Goal: Task Accomplishment & Management: Complete application form

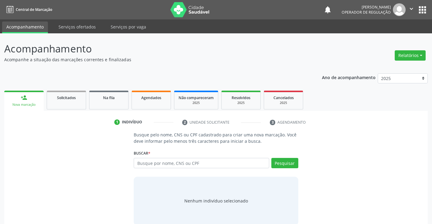
click at [165, 163] on input "text" at bounding box center [201, 163] width 135 height 10
type input "700703433595680"
click at [286, 166] on button "Pesquisar" at bounding box center [284, 163] width 27 height 10
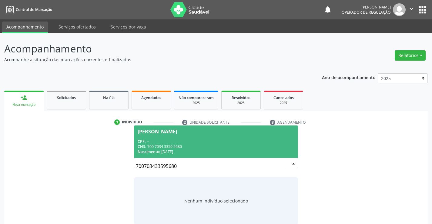
click at [208, 140] on div "CPF: --" at bounding box center [216, 141] width 156 height 5
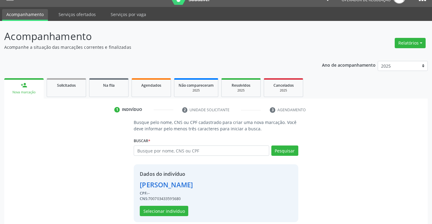
scroll to position [19, 0]
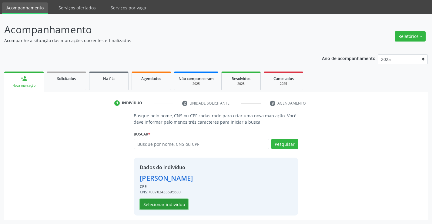
click at [161, 205] on button "Selecionar indivíduo" at bounding box center [164, 204] width 48 height 10
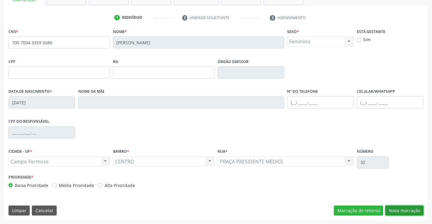
click at [399, 212] on button "Nova marcação" at bounding box center [404, 210] width 38 height 10
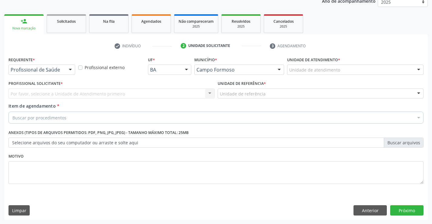
scroll to position [76, 0]
click at [63, 70] on div "Profissional de Saúde" at bounding box center [41, 70] width 67 height 10
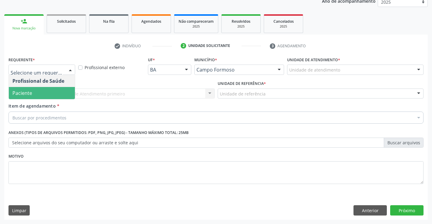
click at [49, 94] on span "Paciente" at bounding box center [42, 93] width 66 height 12
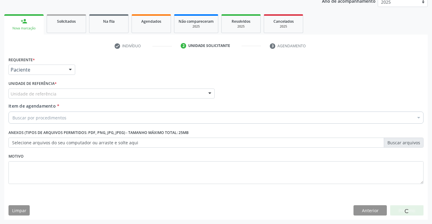
click at [92, 94] on div "Unidade de referência" at bounding box center [111, 93] width 206 height 10
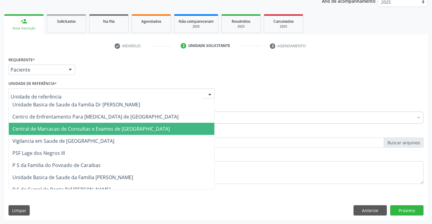
click at [92, 125] on span "Central de Marcacao de Consultas e Exames de [GEOGRAPHIC_DATA]" at bounding box center [90, 128] width 157 height 7
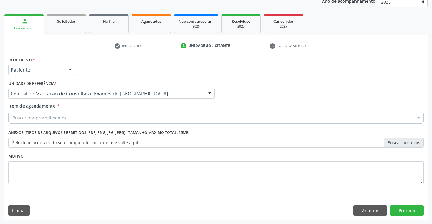
click at [92, 119] on div "Buscar por procedimentos" at bounding box center [215, 118] width 415 height 12
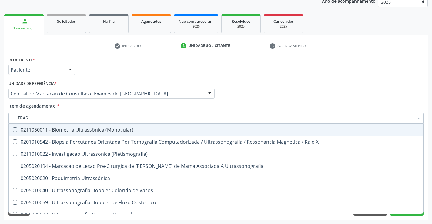
type input "ULTRASS"
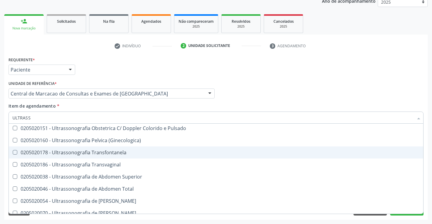
scroll to position [121, 0]
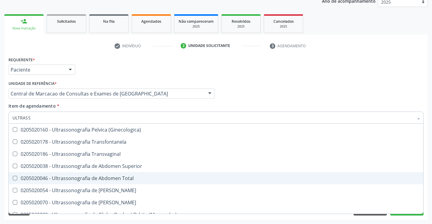
click at [149, 181] on span "0205020046 - Ultrassonografia de Abdomen Total" at bounding box center [216, 178] width 414 height 12
checkbox Total "true"
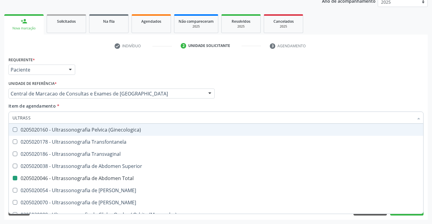
click at [278, 100] on div "Profissional Solicitante Por favor, selecione a Unidade de Atendimento primeiro…" at bounding box center [216, 91] width 418 height 24
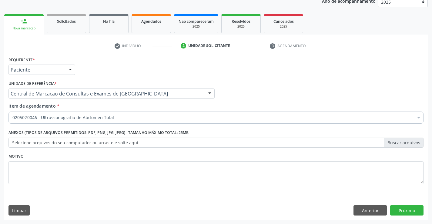
scroll to position [0, 0]
click at [412, 210] on button "Próximo" at bounding box center [406, 210] width 33 height 10
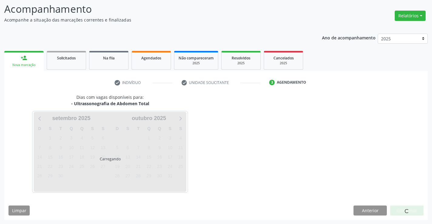
scroll to position [40, 0]
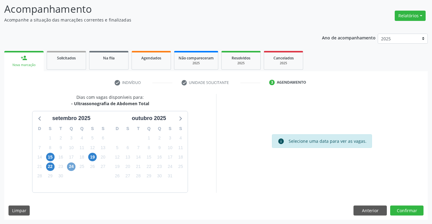
click at [72, 166] on span "24" at bounding box center [71, 166] width 8 height 8
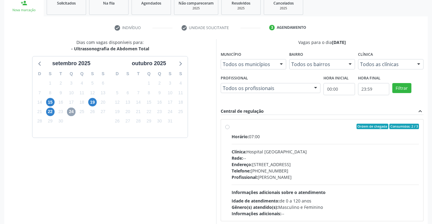
scroll to position [100, 0]
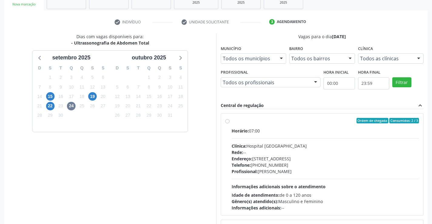
click at [265, 172] on div "Profissional: [PERSON_NAME]" at bounding box center [326, 171] width 188 height 6
click at [229, 123] on input "Ordem de chegada Consumidos: 2 / 3 Horário: 07:00 Clínica: Hospital [GEOGRAPHIC…" at bounding box center [227, 120] width 4 height 5
radio input "true"
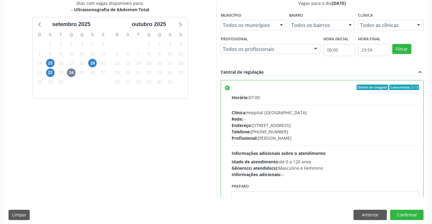
scroll to position [138, 0]
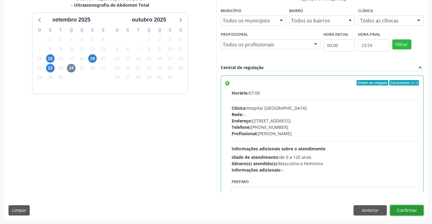
click at [413, 206] on button "Confirmar" at bounding box center [406, 210] width 33 height 10
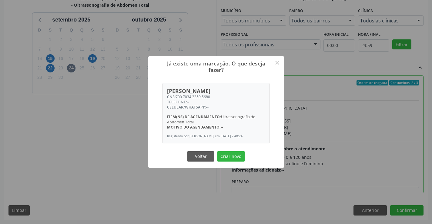
click at [217, 151] on button "Criar novo" at bounding box center [231, 156] width 28 height 10
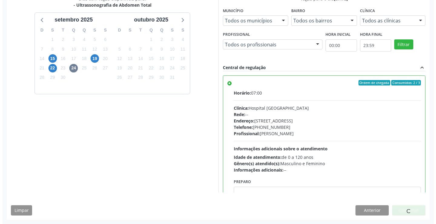
scroll to position [0, 0]
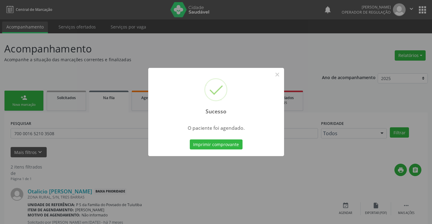
click at [190, 139] on button "Imprimir comprovante" at bounding box center [216, 144] width 53 height 10
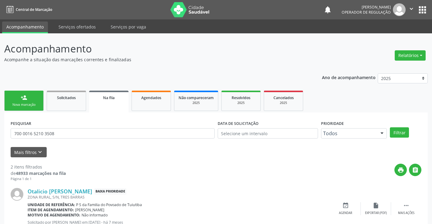
click at [20, 98] on link "person_add Nova marcação" at bounding box center [23, 101] width 39 height 20
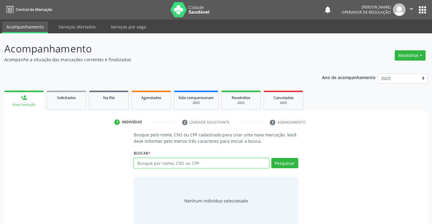
click at [200, 165] on input "text" at bounding box center [201, 163] width 135 height 10
click at [152, 102] on link "Agendados" at bounding box center [151, 100] width 39 height 19
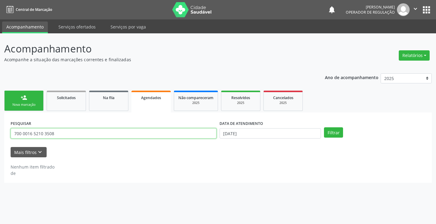
click at [150, 137] on input "700 0016 5210 3508" at bounding box center [114, 133] width 206 height 10
type input "707802671381810"
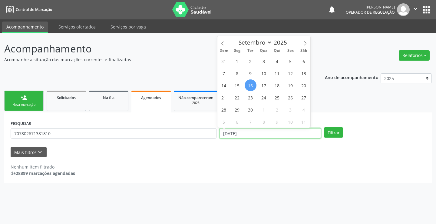
click at [263, 133] on input "[DATE]" at bounding box center [271, 133] width 102 height 10
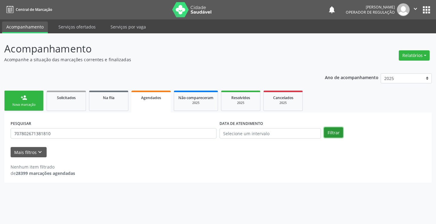
click at [332, 131] on button "Filtrar" at bounding box center [333, 132] width 19 height 10
